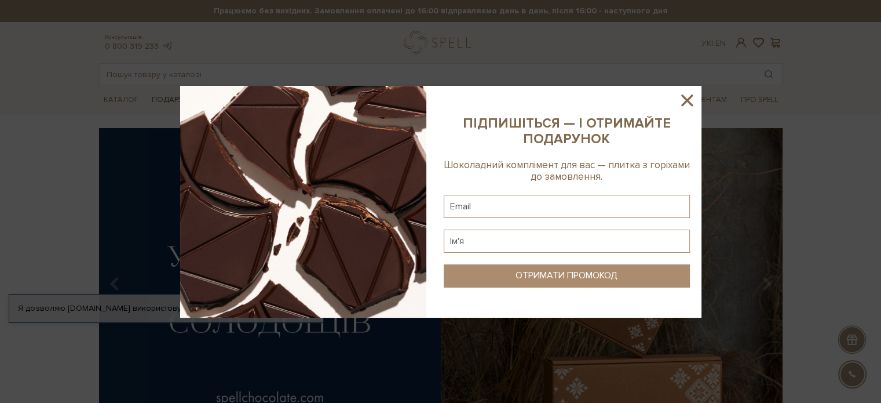
click at [194, 104] on img at bounding box center [303, 202] width 246 height 232
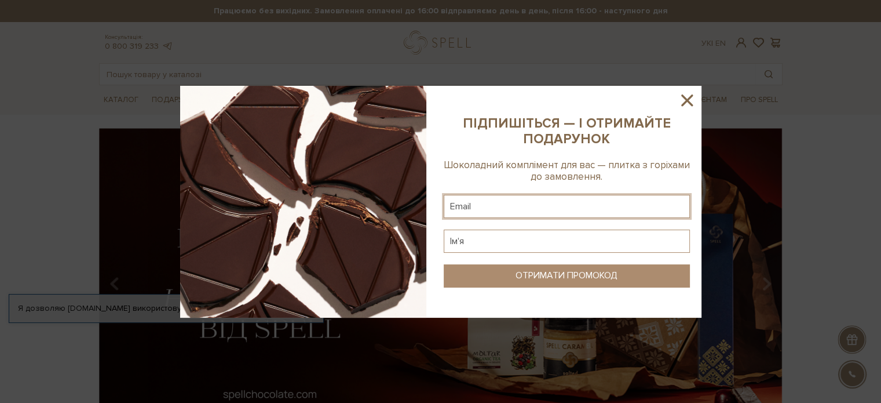
click at [483, 210] on input "text" at bounding box center [567, 206] width 246 height 23
type input "katypisarenko.0403@gmail.com"
click at [510, 231] on input "text" at bounding box center [567, 240] width 246 height 23
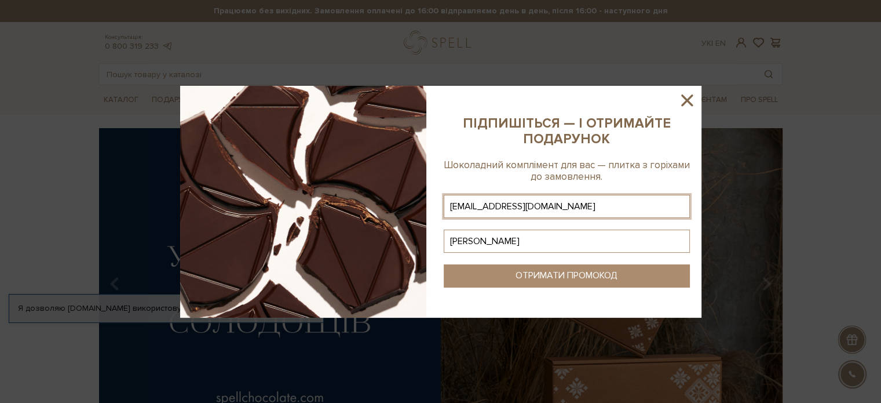
type input "Катерина"
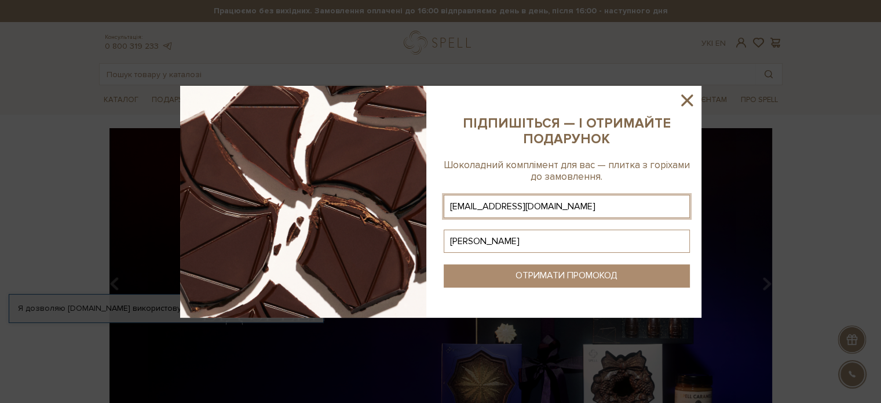
click at [529, 279] on div "ОТРИМАТИ ПРОМОКОД" at bounding box center [567, 275] width 102 height 11
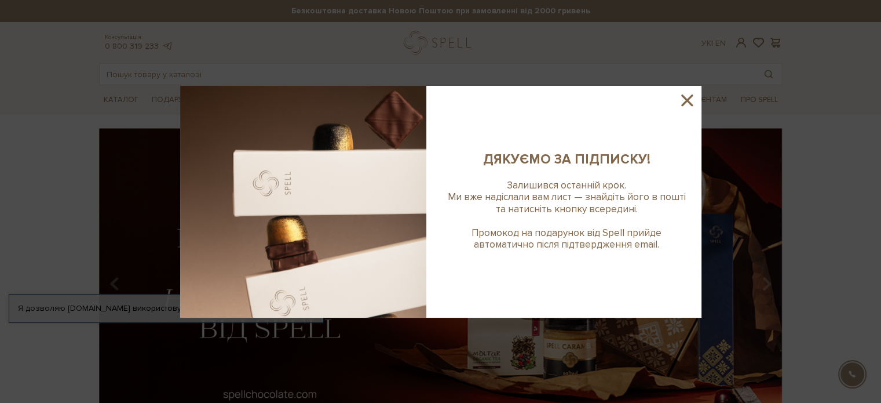
click at [687, 101] on icon at bounding box center [688, 100] width 12 height 12
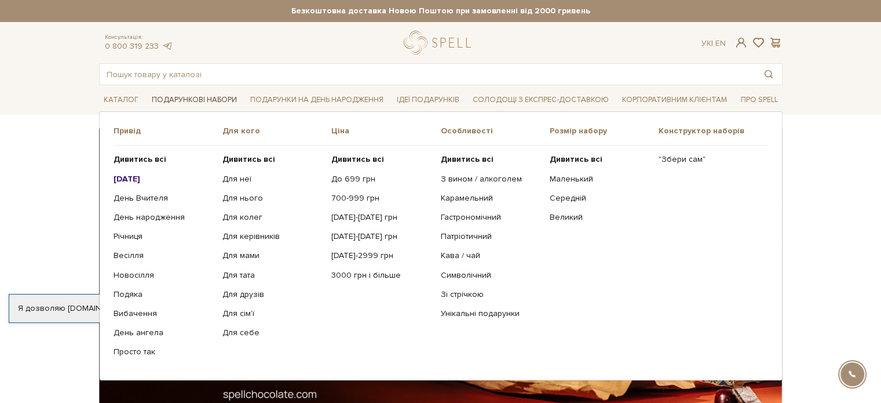
click at [190, 95] on link "Подарункові набори" at bounding box center [194, 100] width 94 height 18
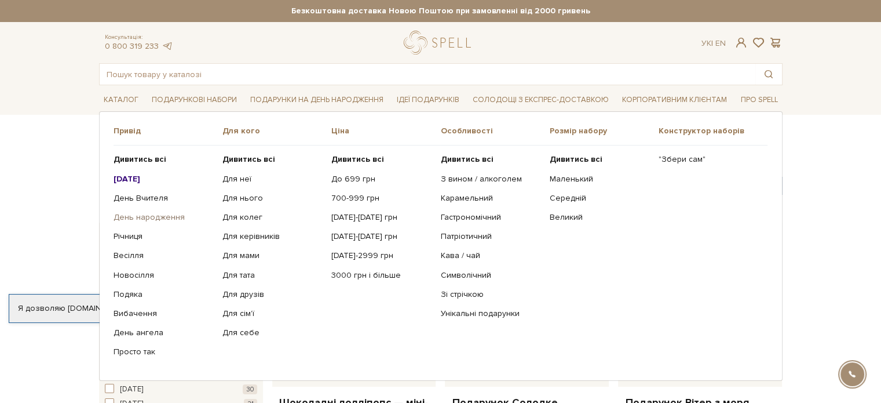
click at [166, 217] on link "День народження" at bounding box center [164, 217] width 100 height 10
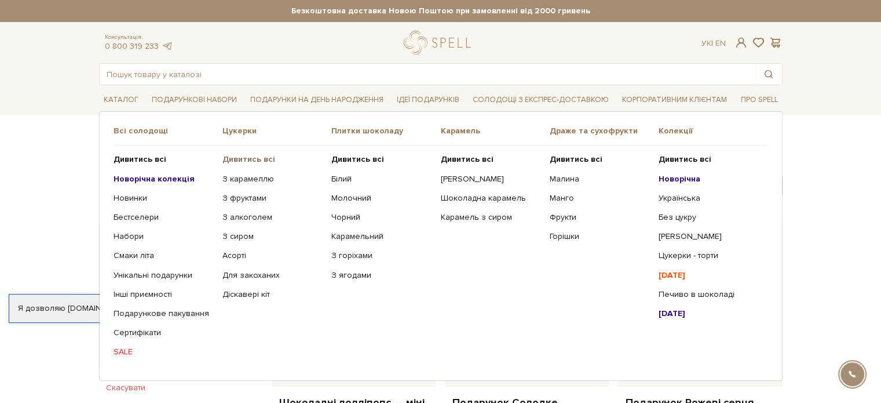
click at [263, 157] on b "Дивитись всі" at bounding box center [249, 159] width 53 height 10
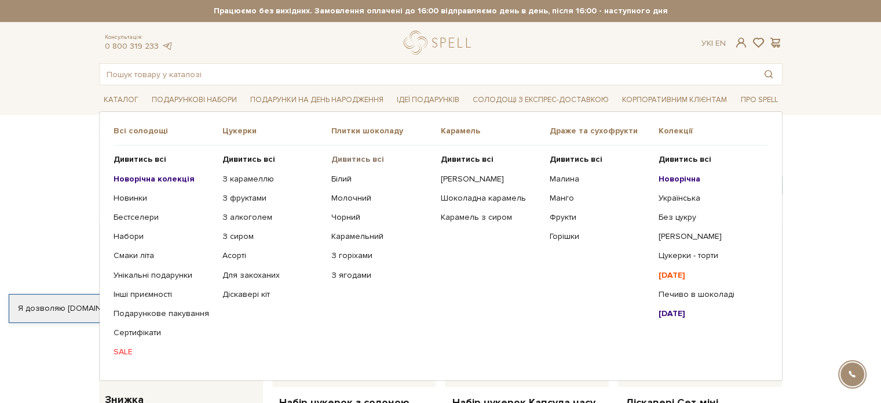
click at [367, 161] on b "Дивитись всі" at bounding box center [357, 159] width 53 height 10
click at [563, 217] on link "Фрукти" at bounding box center [600, 217] width 100 height 10
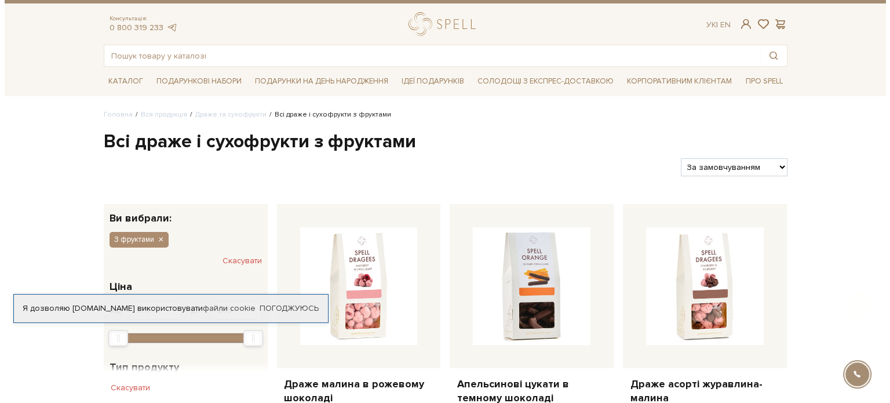
scroll to position [223, 0]
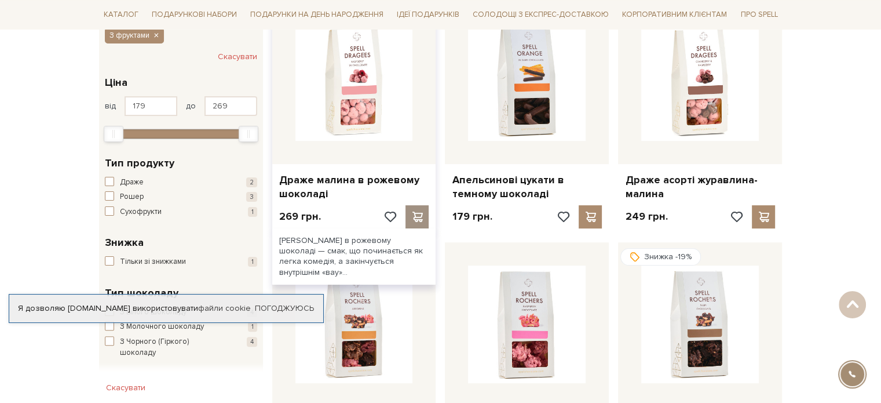
click at [407, 213] on div at bounding box center [417, 216] width 23 height 23
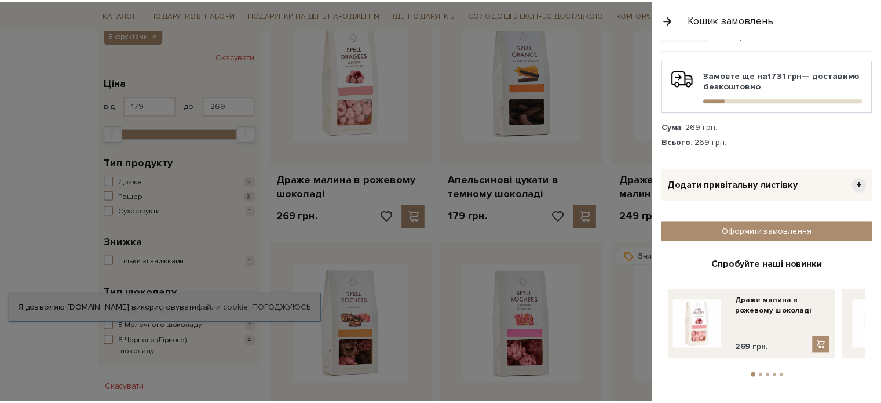
scroll to position [0, 0]
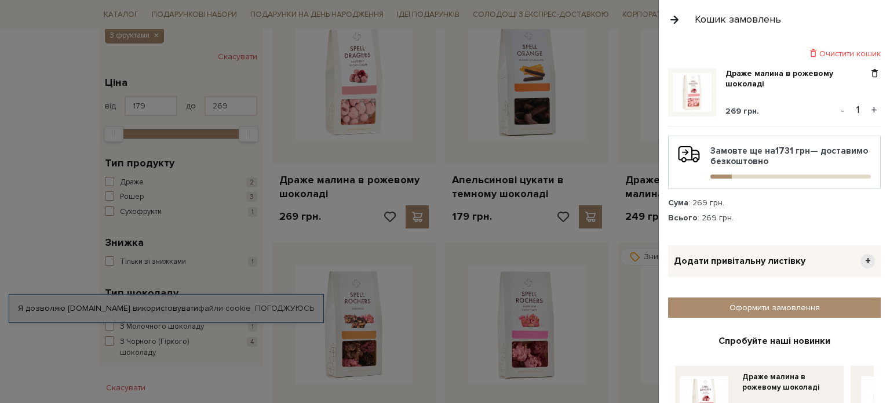
click at [676, 18] on button "button" at bounding box center [674, 19] width 13 height 20
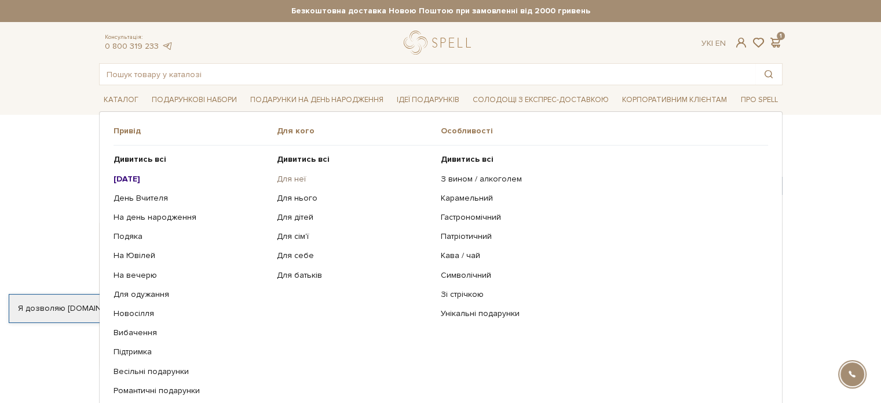
click at [292, 178] on link "Для неї" at bounding box center [354, 179] width 155 height 10
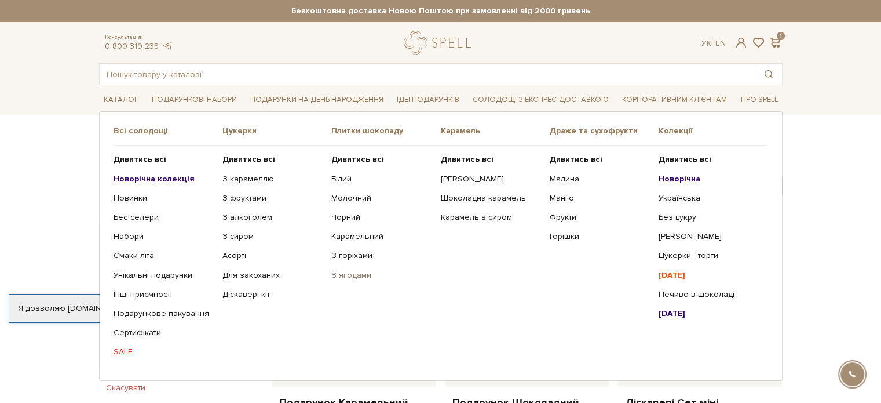
click at [354, 272] on link "З ягодами" at bounding box center [381, 275] width 100 height 10
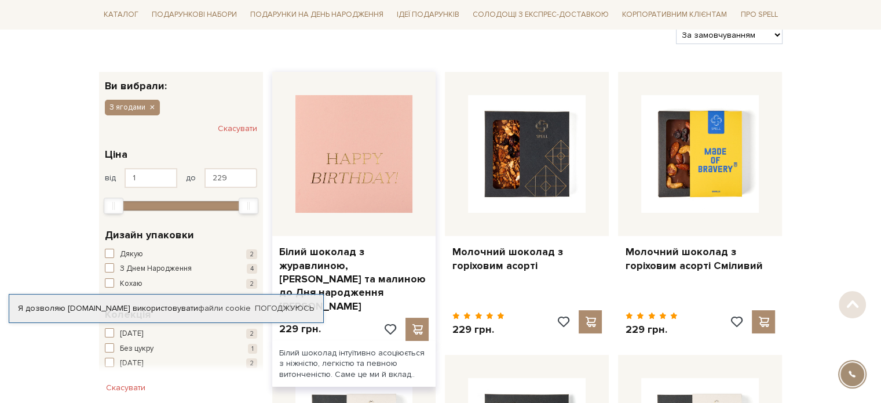
scroll to position [158, 0]
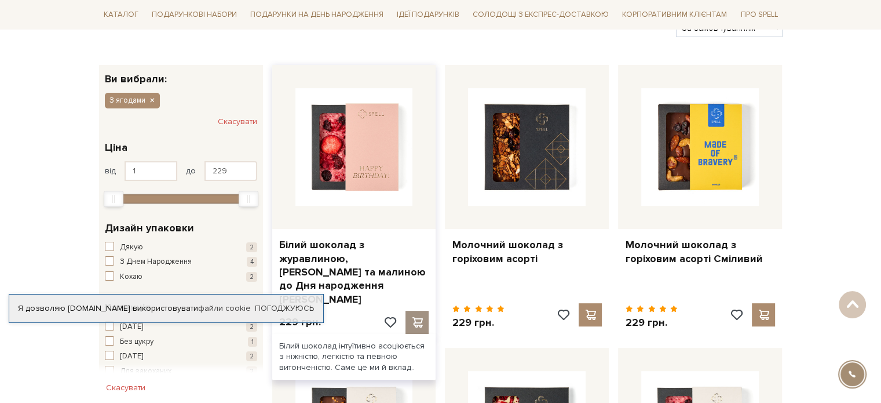
click at [414, 317] on span at bounding box center [417, 322] width 14 height 10
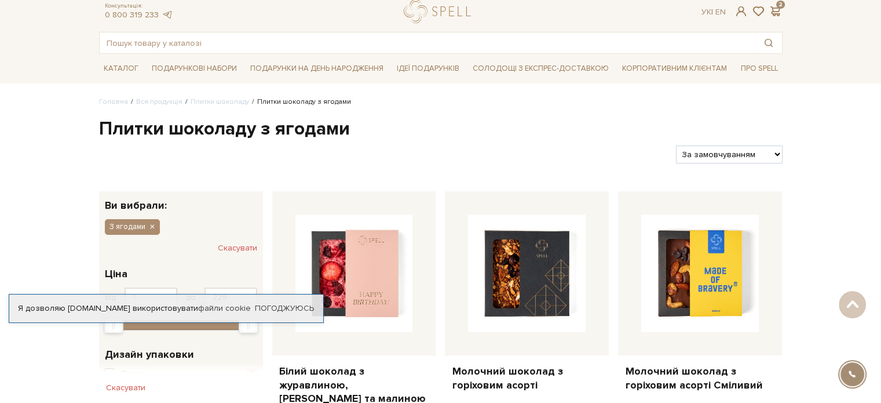
scroll to position [0, 0]
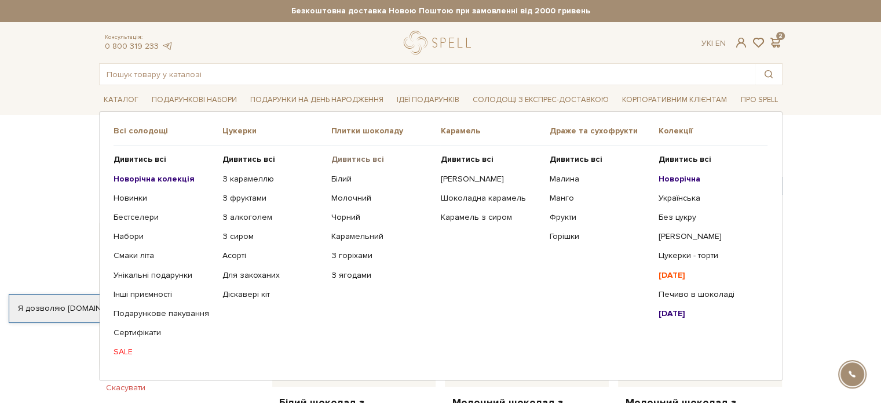
click at [371, 155] on b "Дивитись всі" at bounding box center [357, 159] width 53 height 10
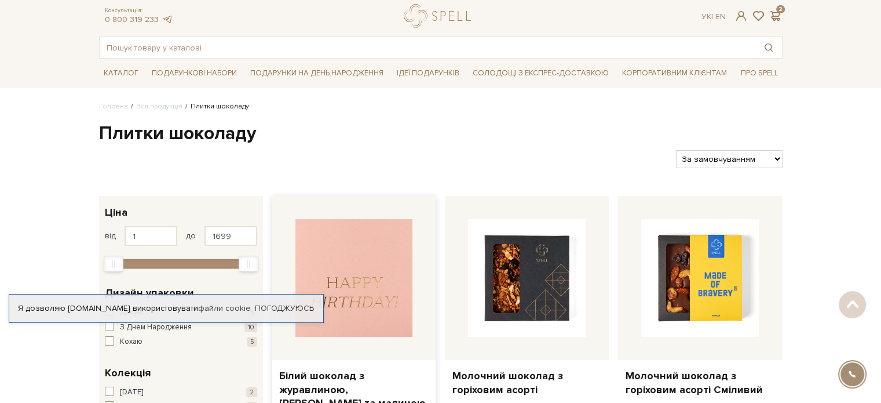
scroll to position [13, 0]
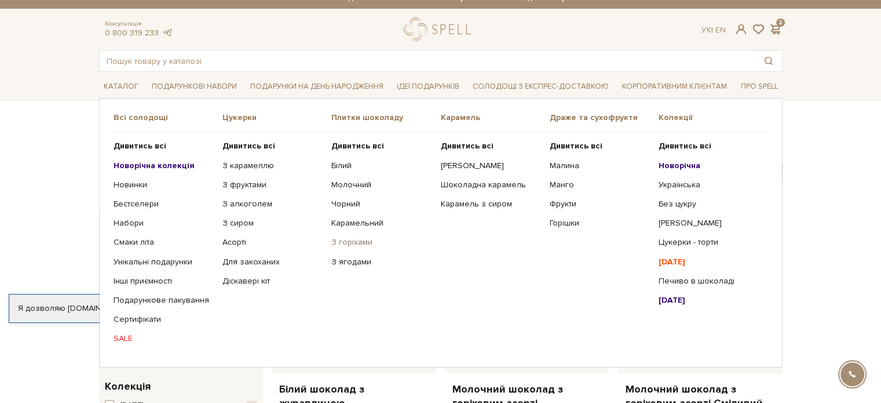
click at [361, 243] on link "З горіхами" at bounding box center [381, 242] width 100 height 10
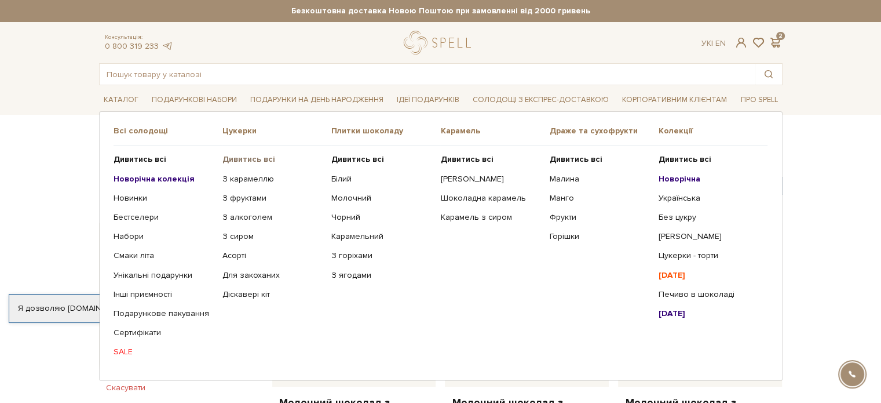
click at [243, 156] on b "Дивитись всі" at bounding box center [249, 159] width 53 height 10
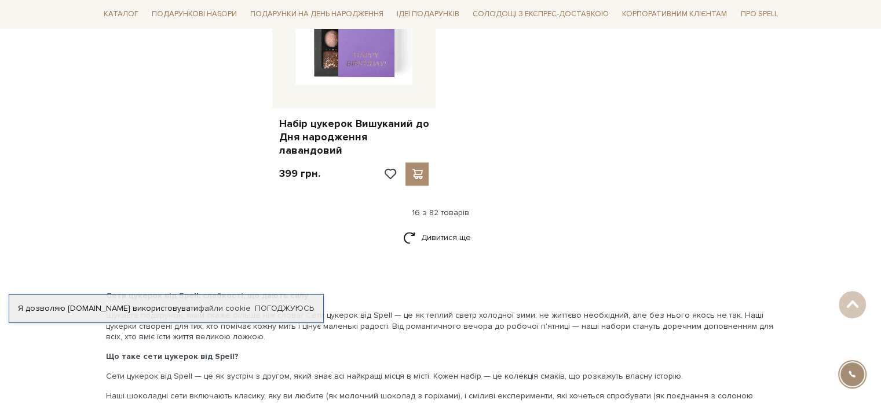
scroll to position [1516, 0]
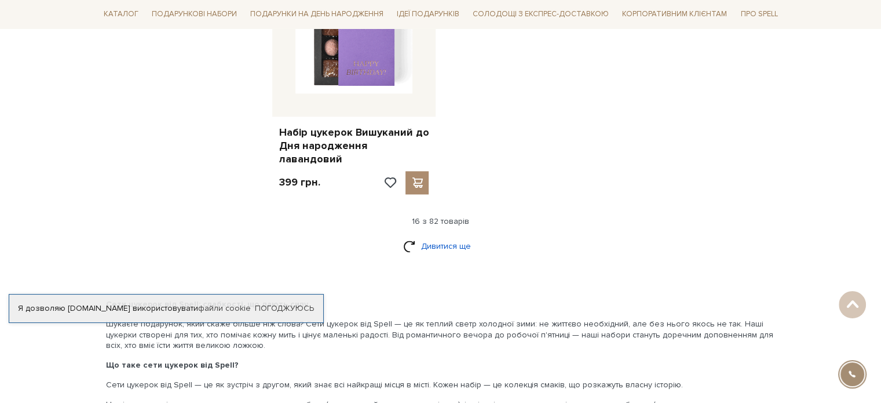
click at [432, 236] on link "Дивитися ще" at bounding box center [440, 246] width 75 height 20
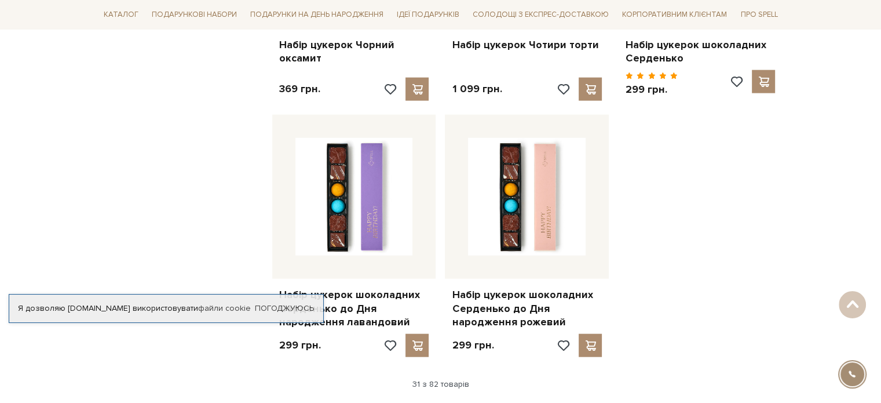
scroll to position [2614, 0]
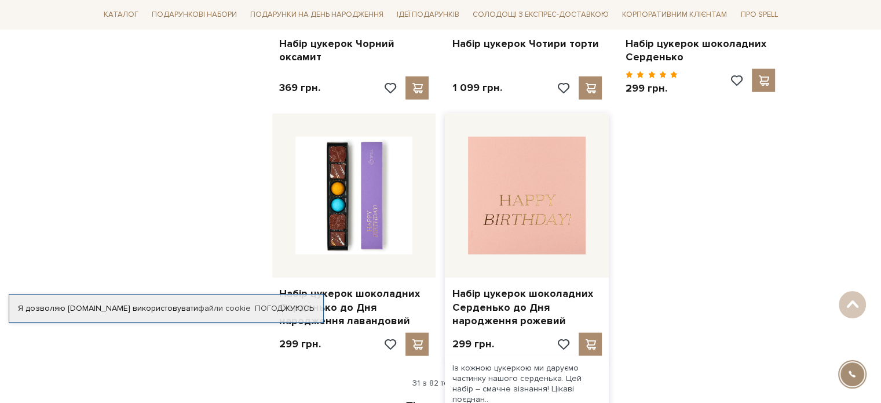
click at [487, 181] on img at bounding box center [527, 196] width 118 height 118
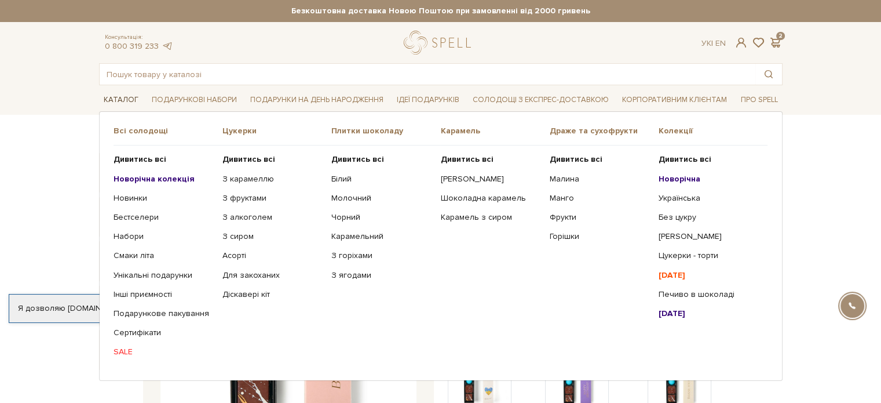
click at [112, 97] on link "Каталог" at bounding box center [121, 100] width 44 height 18
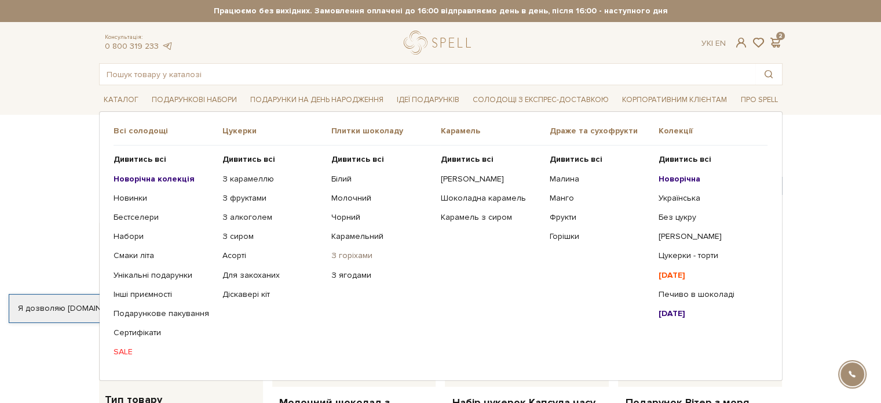
click at [346, 258] on link "З горіхами" at bounding box center [381, 255] width 100 height 10
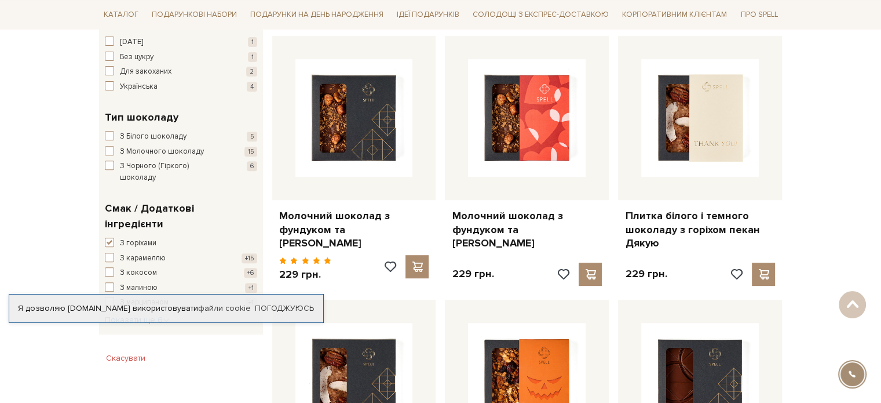
scroll to position [439, 0]
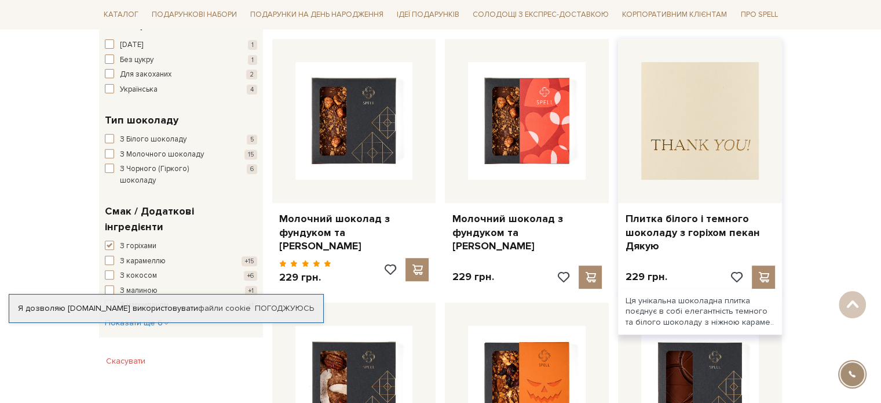
click at [699, 136] on img at bounding box center [701, 121] width 118 height 118
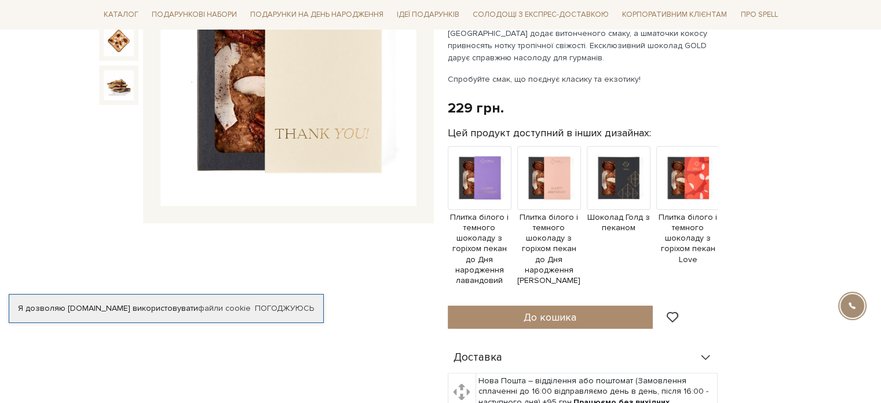
scroll to position [223, 0]
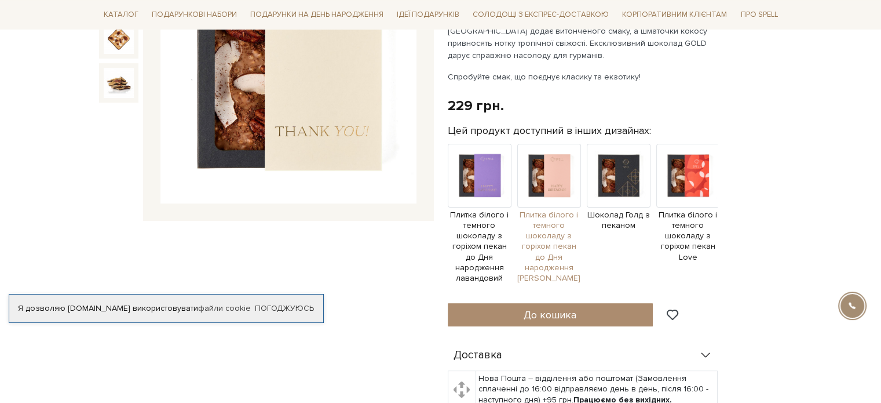
click at [560, 180] on img at bounding box center [550, 176] width 64 height 64
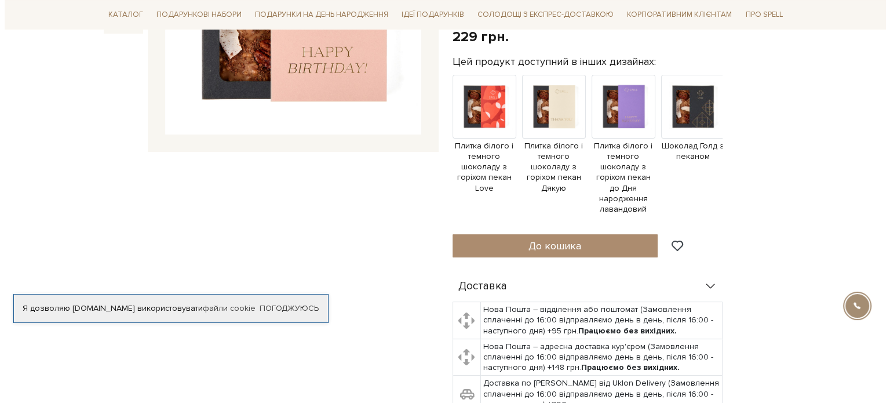
scroll to position [294, 0]
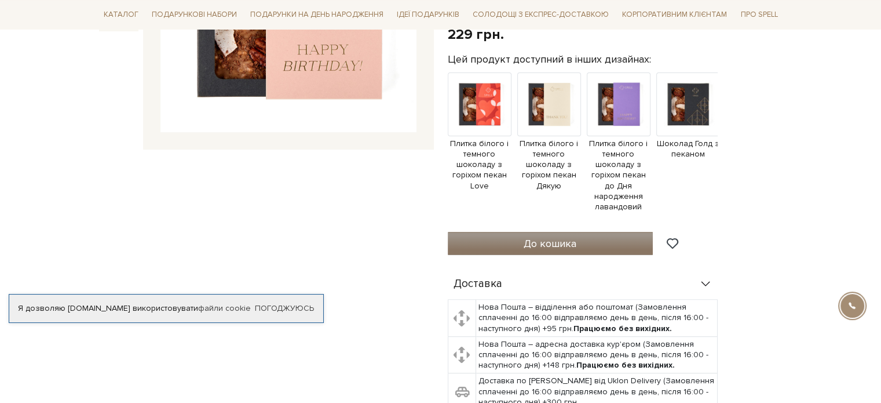
click at [540, 237] on span "До кошика" at bounding box center [550, 243] width 53 height 13
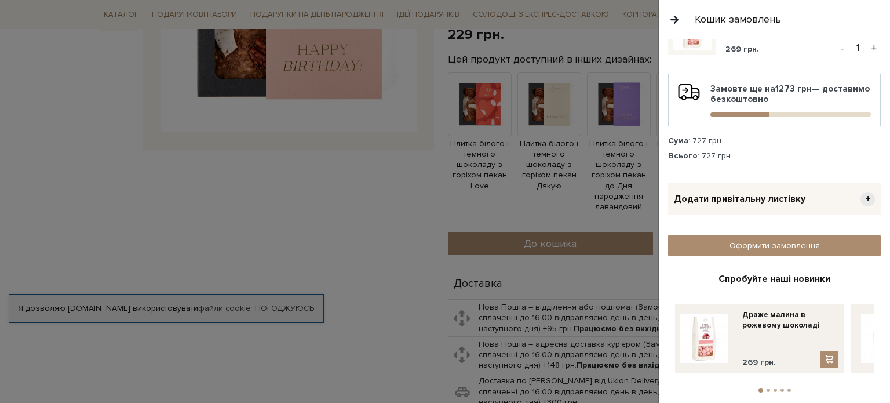
scroll to position [207, 0]
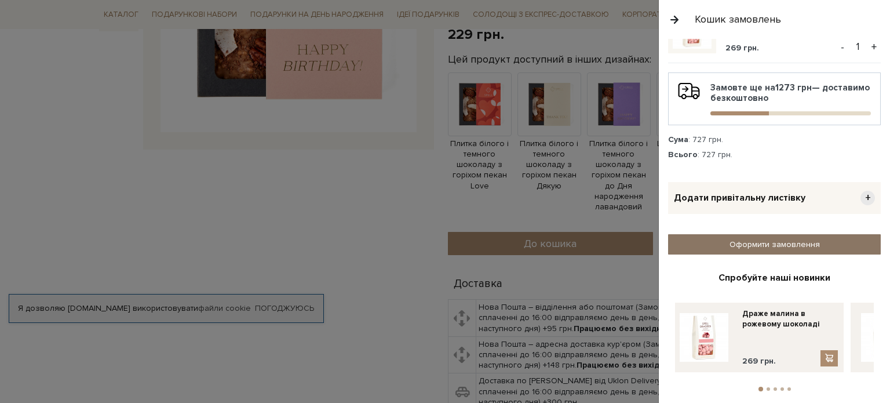
click at [789, 234] on link "Оформити замовлення" at bounding box center [774, 244] width 213 height 20
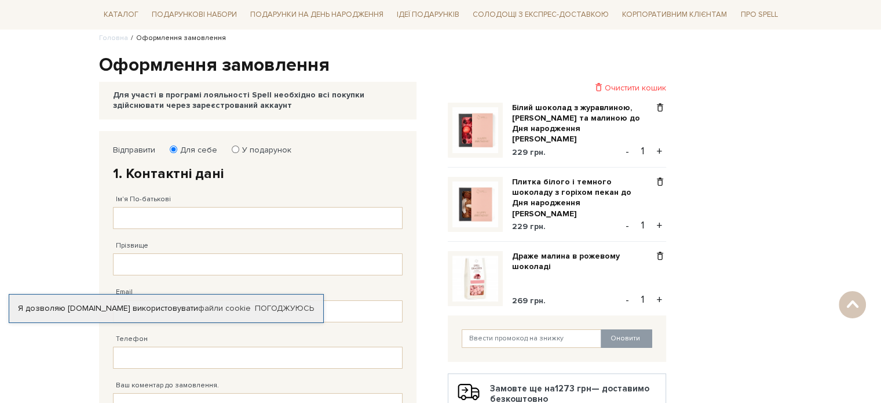
scroll to position [183, 0]
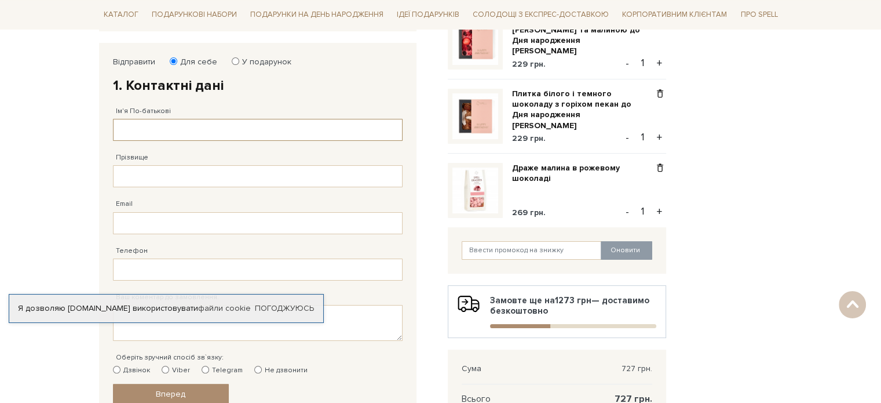
click at [156, 132] on input "Ім'я По-батькові" at bounding box center [258, 130] width 290 height 22
click at [232, 59] on input "У подарунок" at bounding box center [236, 61] width 8 height 8
radio input "true"
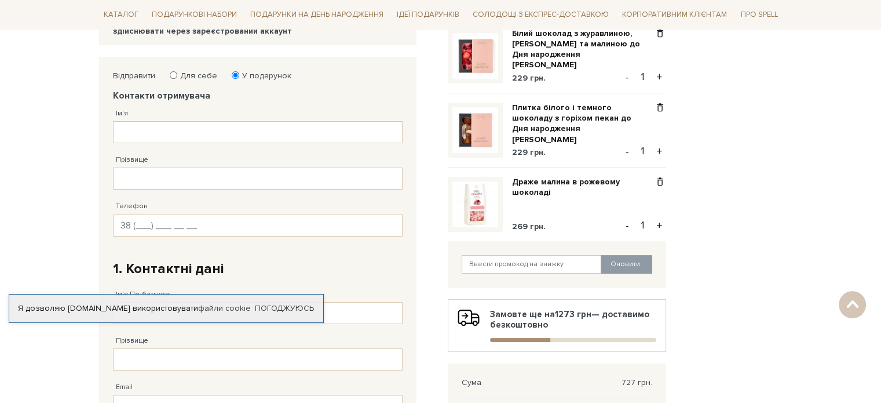
scroll to position [151, 0]
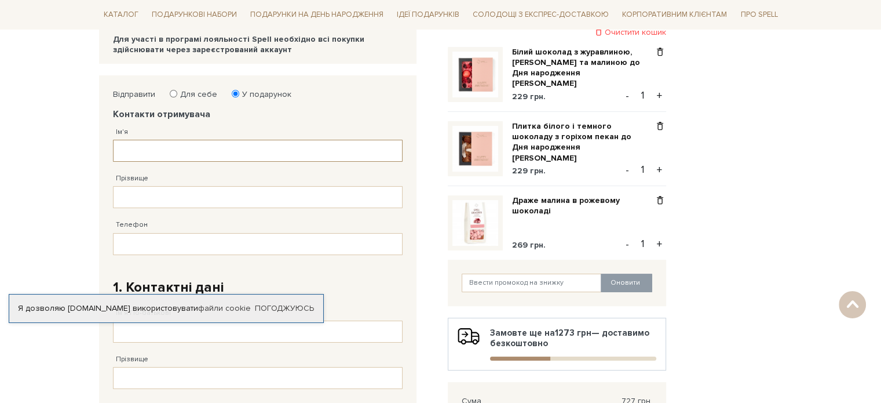
click at [146, 159] on input "Ім'я" at bounding box center [258, 151] width 290 height 22
click at [178, 93] on label "Для себе" at bounding box center [195, 94] width 45 height 10
click at [177, 93] on input "Для себе" at bounding box center [174, 94] width 8 height 8
radio input "true"
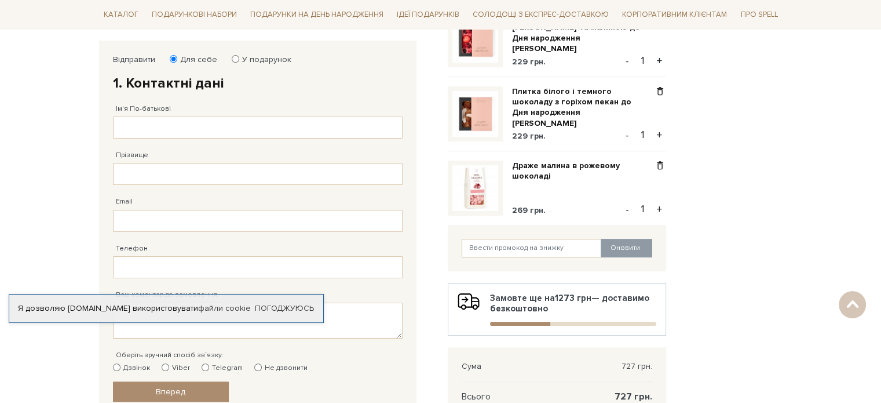
scroll to position [185, 0]
click at [152, 123] on input "Ім'я По-батькові" at bounding box center [258, 128] width 290 height 22
type input "Олександр"
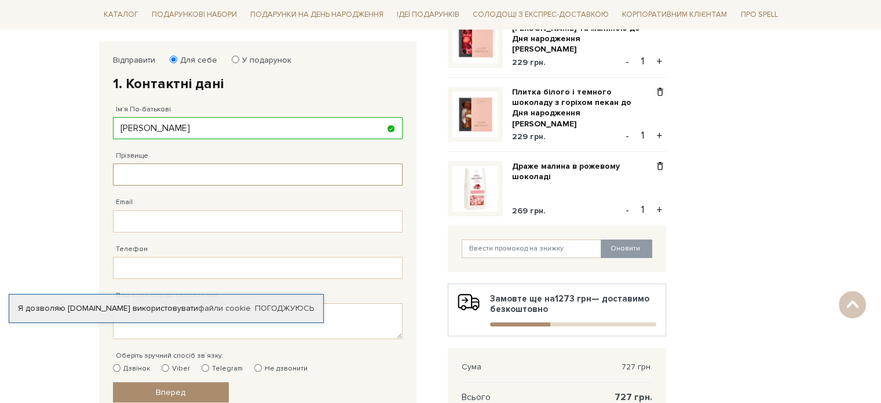
click at [151, 183] on input "Прізвище" at bounding box center [258, 174] width 290 height 22
type input "Терещенко"
click at [150, 216] on input "Email" at bounding box center [258, 221] width 290 height 22
click at [82, 213] on body "Подарункові набори SALE Корпоративним клієнтам Доставка і оплата Консультація: …" at bounding box center [440, 265] width 881 height 901
click at [244, 64] on label "У подарунок" at bounding box center [263, 60] width 57 height 10
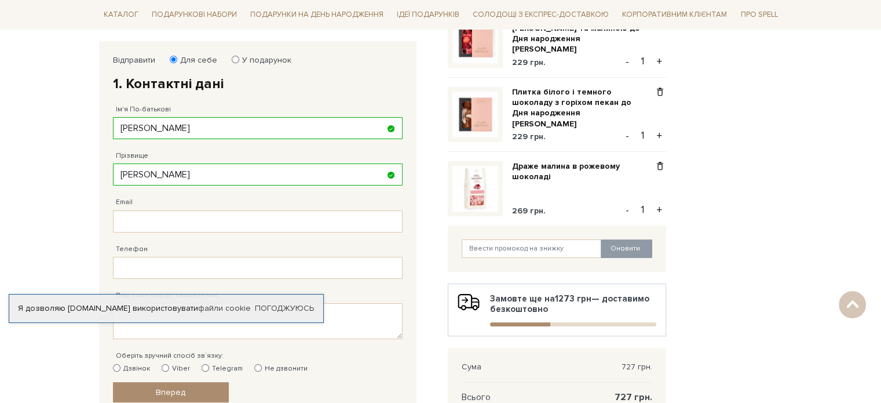
click at [239, 63] on input "У подарунок" at bounding box center [236, 60] width 8 height 8
radio input "true"
click at [244, 64] on label "У подарунок" at bounding box center [263, 60] width 57 height 10
click at [239, 63] on input "У подарунок" at bounding box center [236, 60] width 8 height 8
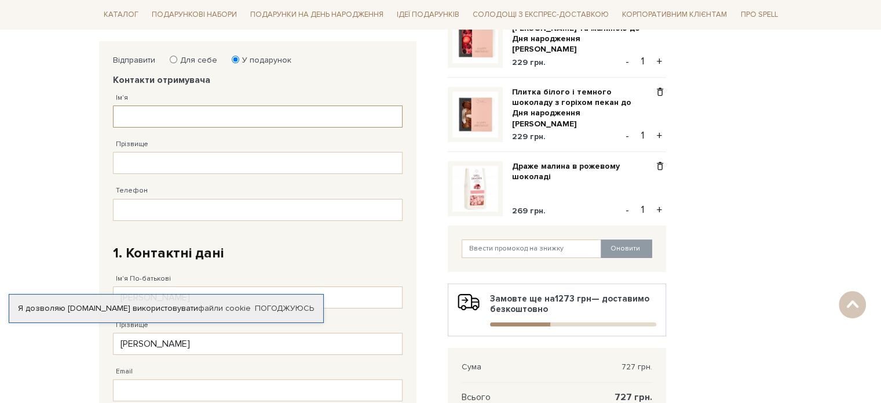
click at [202, 110] on input "Ім'я" at bounding box center [258, 116] width 290 height 22
click at [165, 157] on input "Прізвище" at bounding box center [258, 163] width 290 height 22
click at [220, 120] on input "Олександр" at bounding box center [258, 116] width 290 height 22
type input "О"
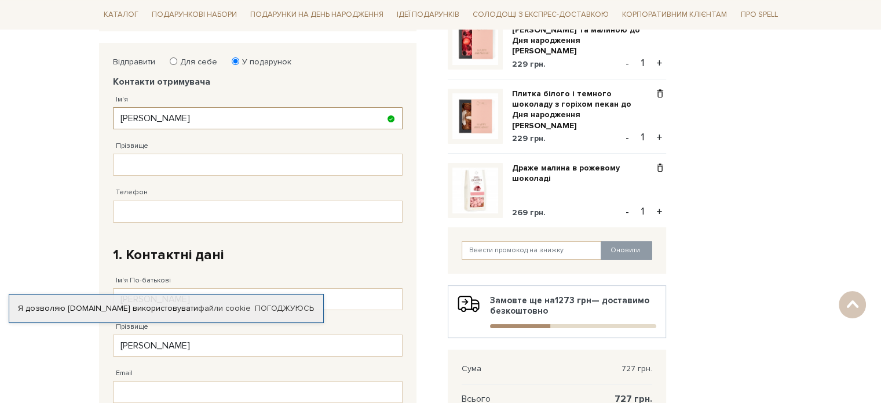
scroll to position [183, 0]
type input "Людмила"
click at [140, 158] on input "Прізвище" at bounding box center [258, 165] width 290 height 22
type input "Терещенко"
click at [147, 206] on input "Телефон" at bounding box center [258, 212] width 290 height 22
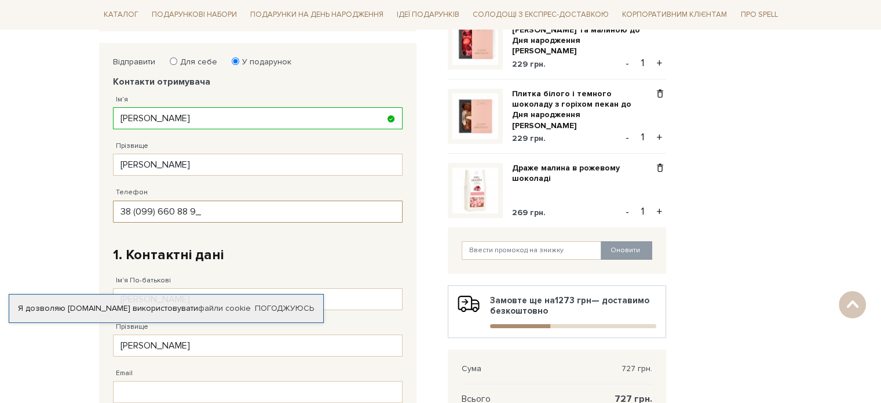
type input "38 (099) 660 88 97"
click at [39, 201] on body "Подарункові набори SALE Корпоративним клієнтам Доставка і оплата Консультація: …" at bounding box center [440, 334] width 881 height 1035
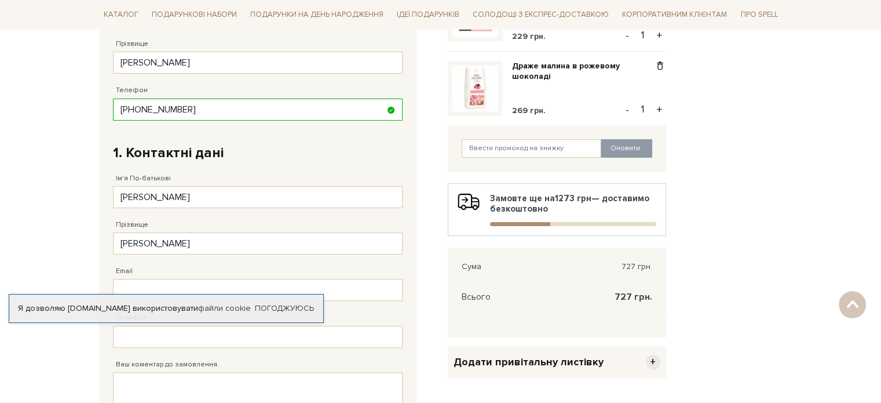
scroll to position [287, 0]
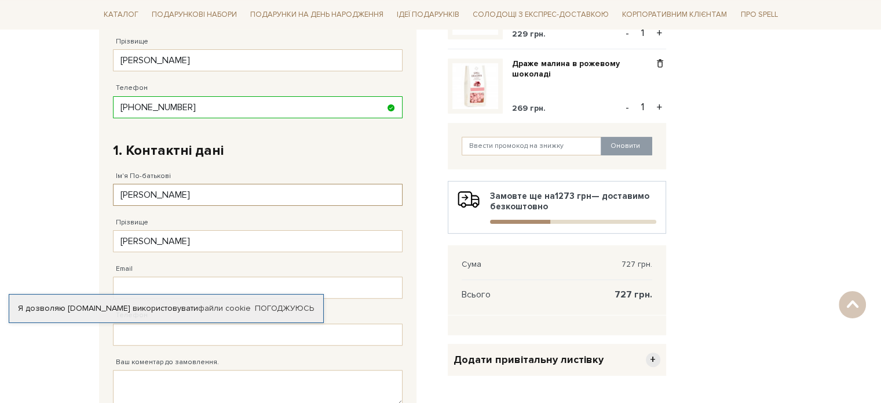
drag, startPoint x: 201, startPoint y: 189, endPoint x: 27, endPoint y: 236, distance: 180.1
click at [27, 236] on body "Подарункові набори SALE Корпоративним клієнтам Доставка і оплата Консультація: …" at bounding box center [440, 230] width 881 height 1035
type input "а"
type input "Катерина"
click at [142, 252] on div "Email Адрес уже зареєстровано! Некорректна адреса!" at bounding box center [258, 275] width 290 height 46
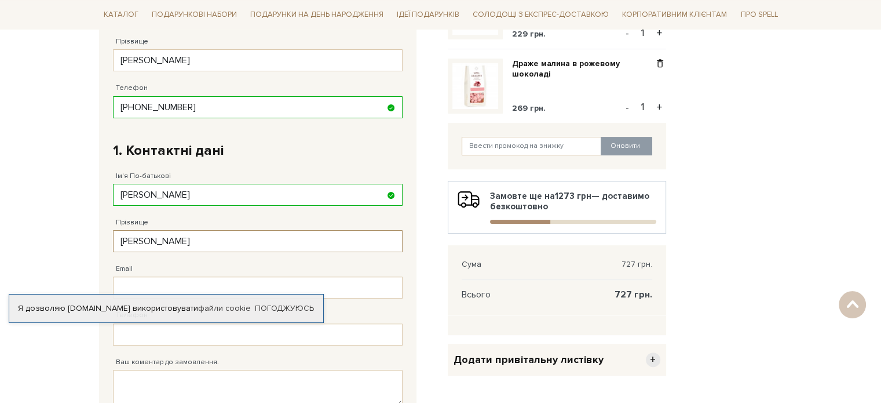
click at [180, 237] on input "Терещенко" at bounding box center [258, 241] width 290 height 22
type input "Т"
type input "Писаренко"
click at [74, 234] on body "Подарункові набори SALE Корпоративним клієнтам Доставка і оплата Консультація: …" at bounding box center [440, 230] width 881 height 1035
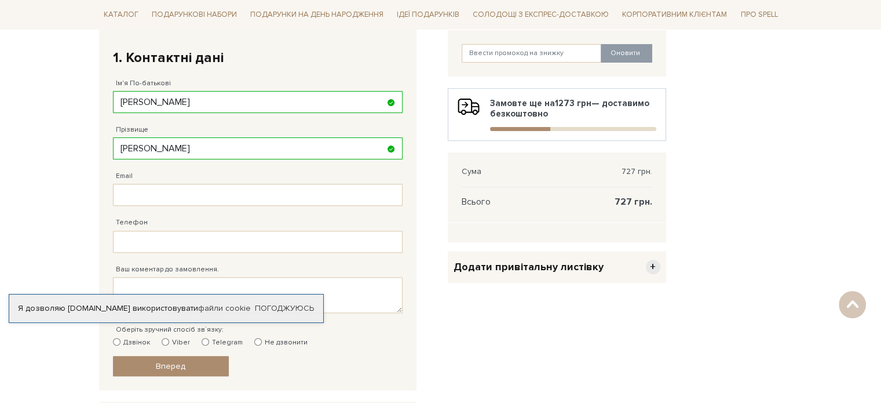
scroll to position [381, 0]
click at [144, 199] on input "Email" at bounding box center [258, 194] width 290 height 22
type input "katypisarenko.0403@gmail.com"
type input "38 (096) 780 72 43"
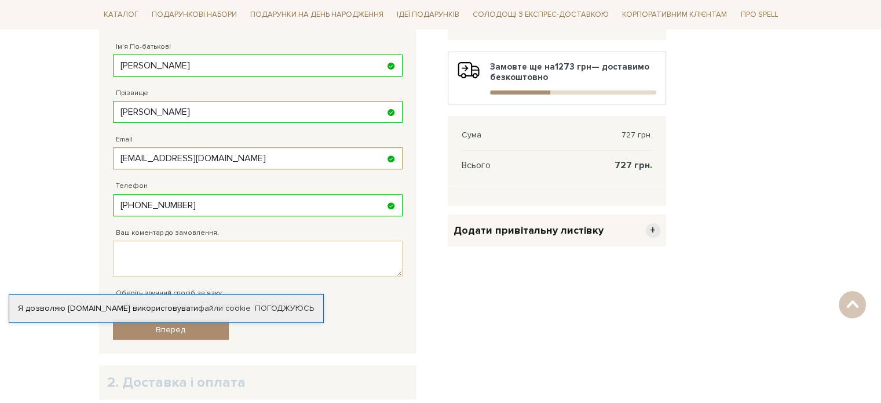
scroll to position [426, 0]
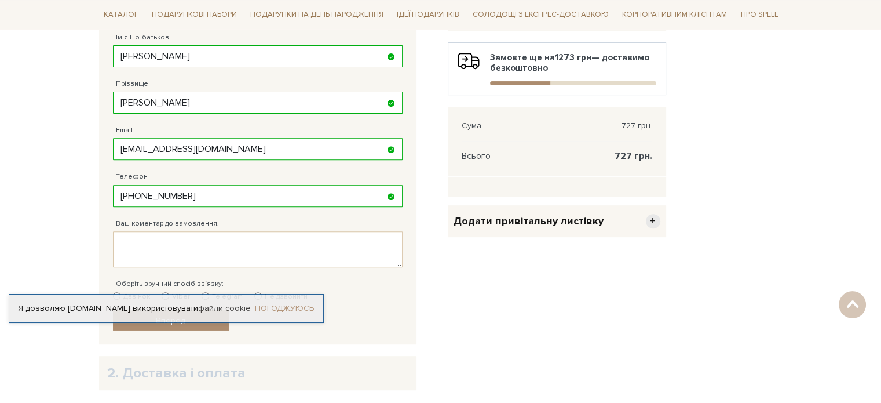
click at [290, 307] on link "Погоджуюсь" at bounding box center [284, 308] width 59 height 10
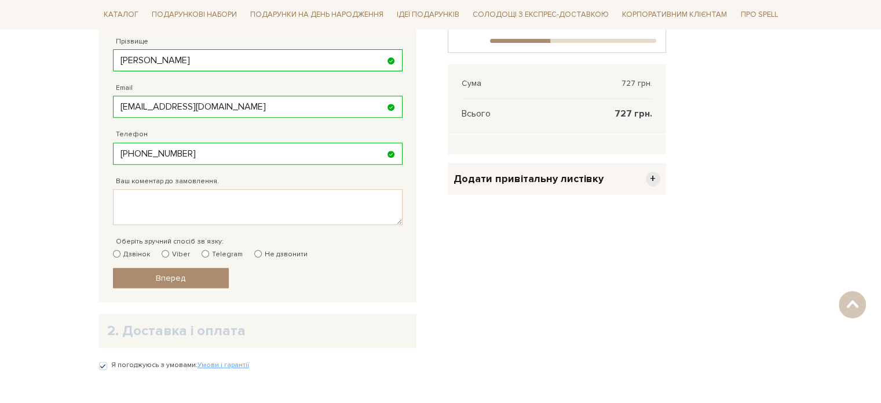
scroll to position [470, 0]
click at [258, 122] on div "Телефон 38 (096) 780 72 43 Заповніть поле!" at bounding box center [258, 139] width 290 height 46
click at [204, 248] on input "Telegram" at bounding box center [206, 252] width 8 height 8
radio input "true"
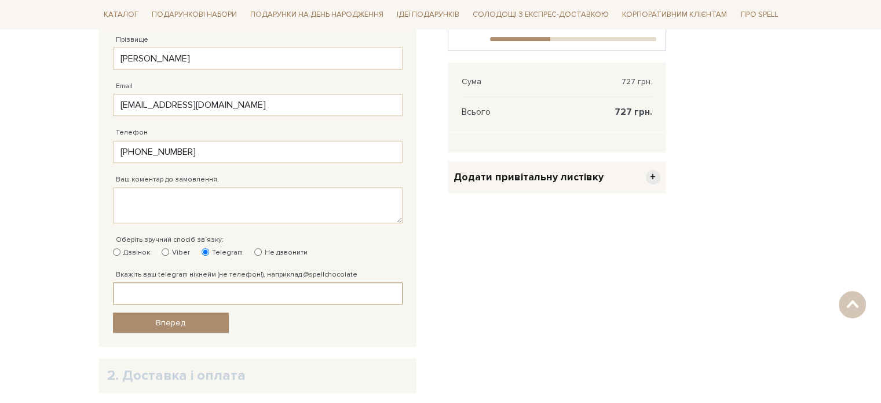
click at [146, 289] on input "Вкажіть ваш telegram нікнейм (не телефон!), наприклад @spellchocolate" at bounding box center [258, 293] width 290 height 22
type input "@CATREON"
click at [49, 293] on body "Подарункові набори SALE Корпоративним клієнтам Доставка і оплата Консультація: …" at bounding box center [440, 70] width 881 height 1081
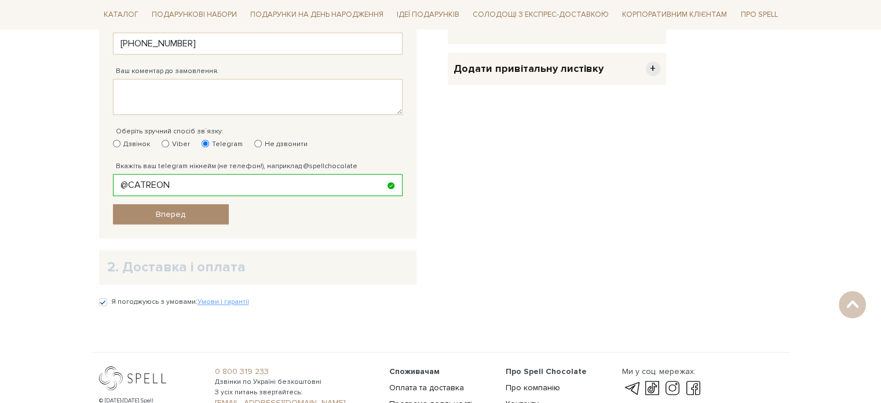
scroll to position [586, 0]
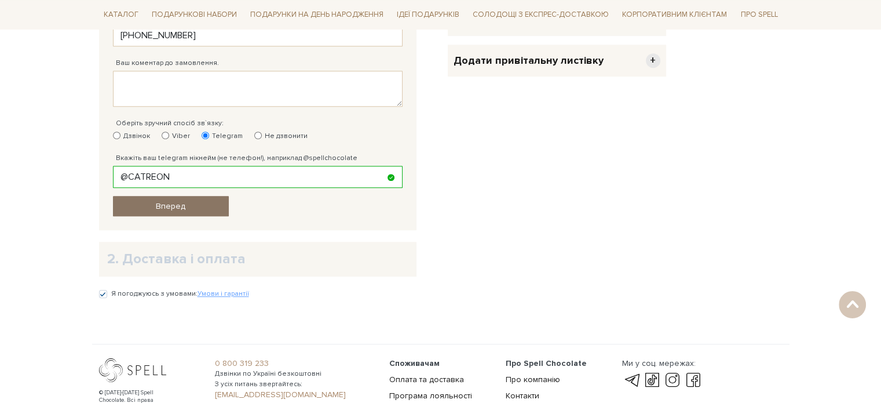
click at [189, 206] on link "Вперед" at bounding box center [171, 206] width 116 height 20
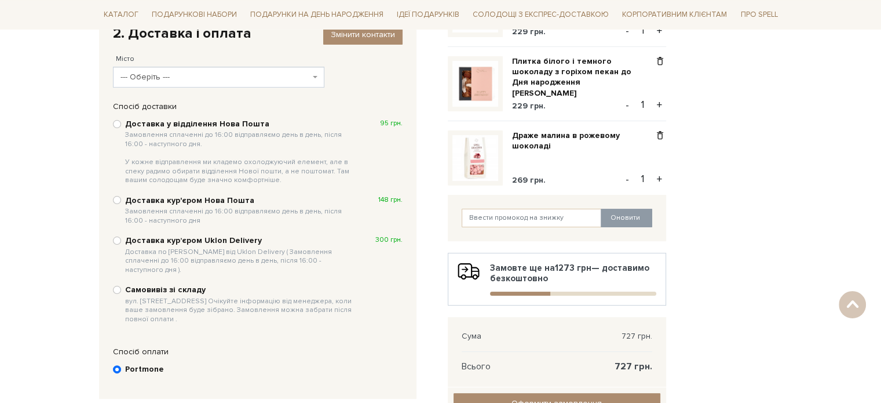
scroll to position [213, 0]
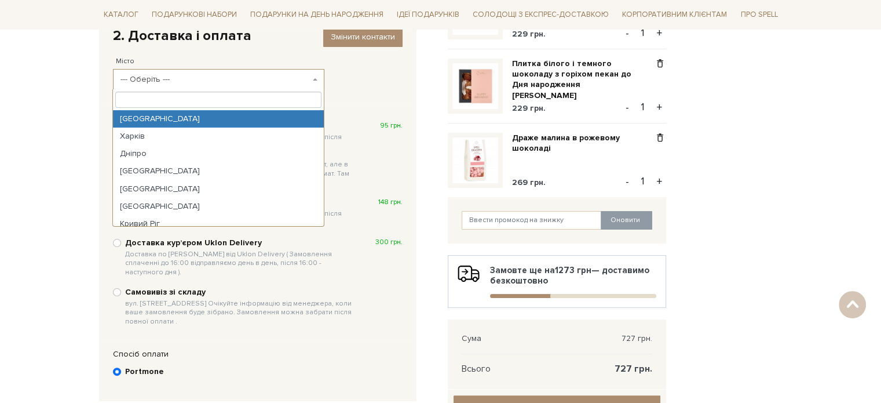
click at [308, 75] on span "--- Оберіть ---" at bounding box center [216, 80] width 190 height 12
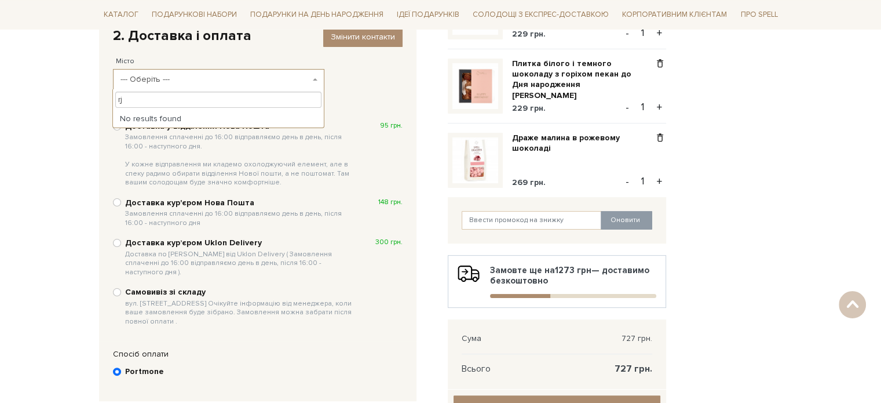
type input "r"
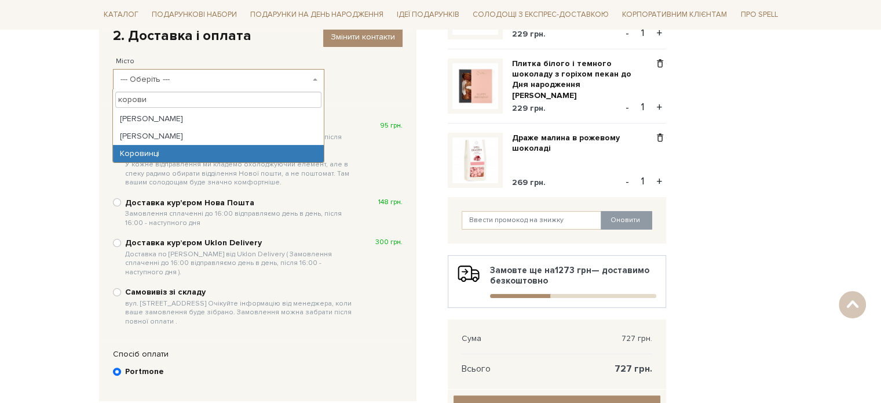
type input "корови"
select select "Коровинці"
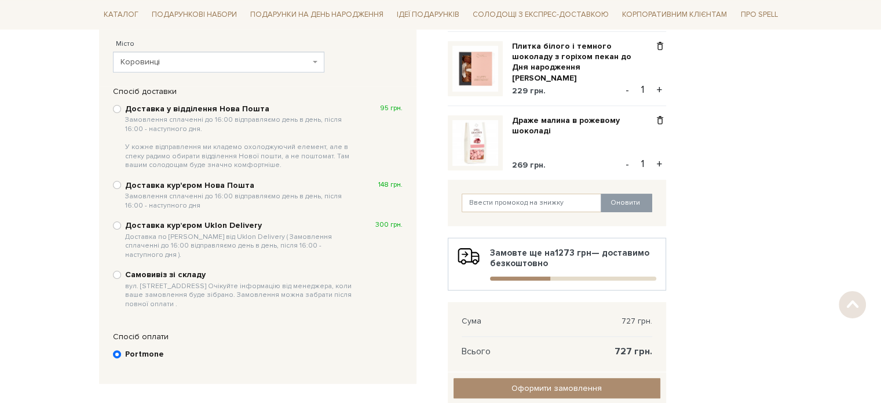
scroll to position [234, 0]
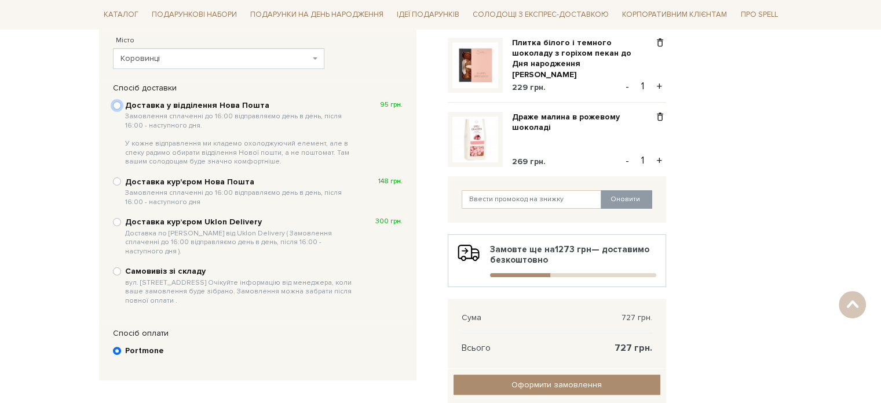
click at [116, 108] on input "Доставка у відділення Нова Пошта Замовлення сплаченні до 16:00 відправляємо ден…" at bounding box center [117, 105] width 8 height 8
radio input "true"
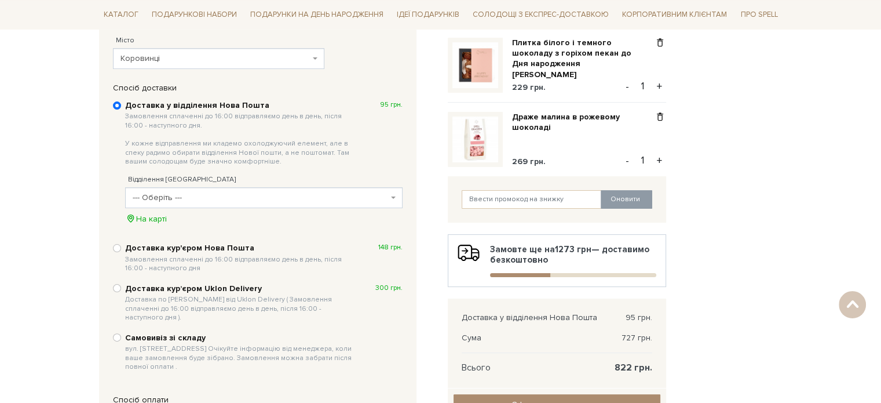
click at [213, 196] on span "--- Оберіть ---" at bounding box center [261, 198] width 256 height 12
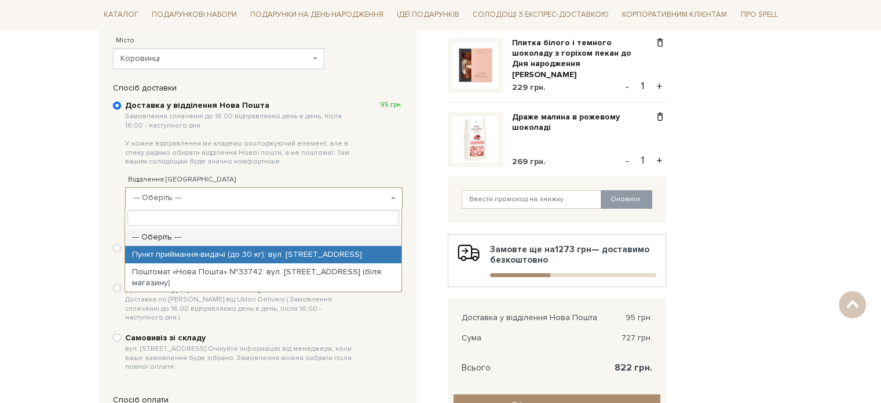
select select "Пункт приймання-видачі (до 30 кг): вул. Київська, 84"
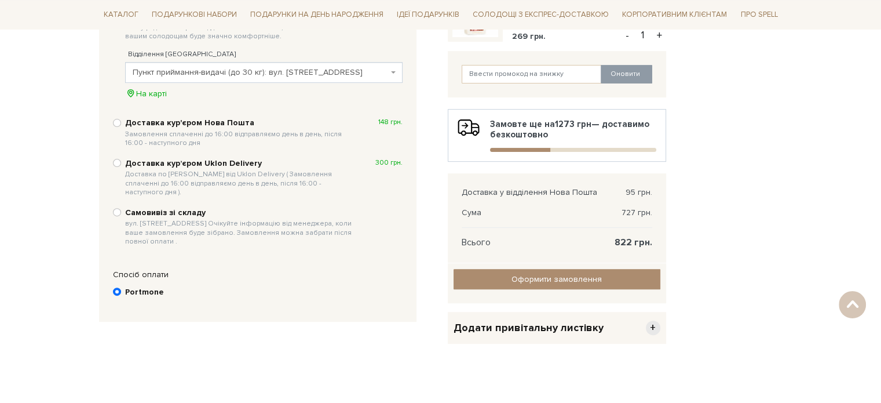
scroll to position [351, 0]
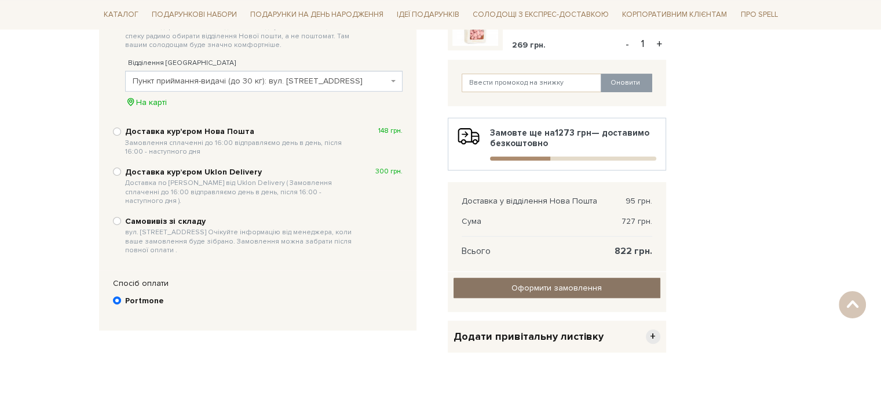
click at [532, 290] on input "Оформити замовлення" at bounding box center [557, 288] width 207 height 20
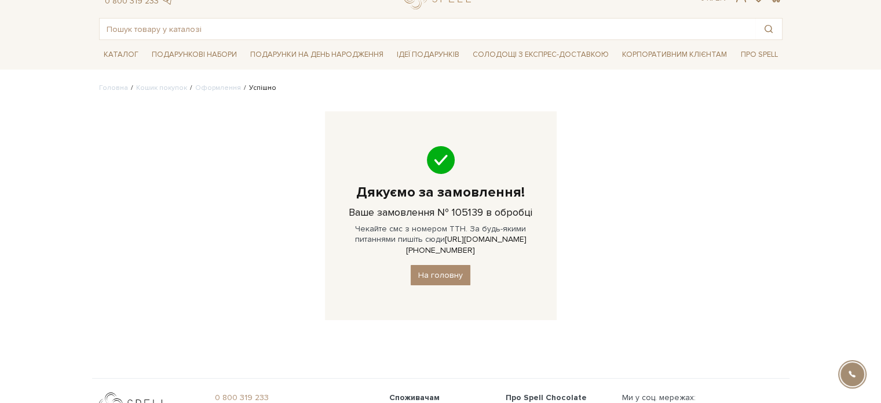
scroll to position [46, 0]
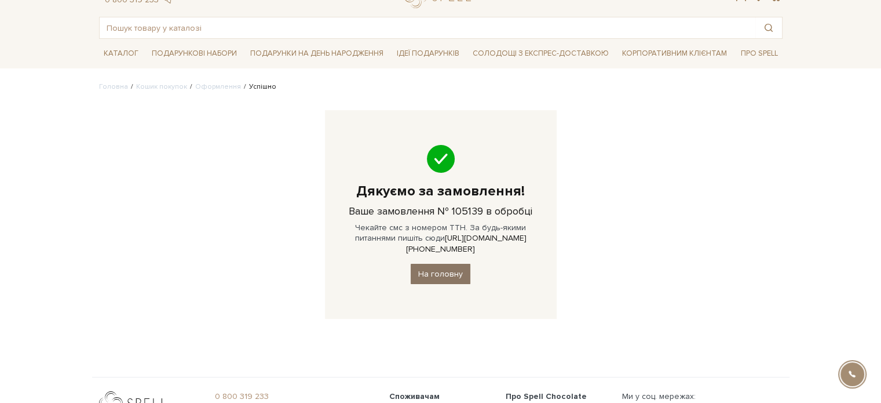
click at [440, 264] on link "На головну" at bounding box center [441, 274] width 60 height 20
